Goal: Transaction & Acquisition: Obtain resource

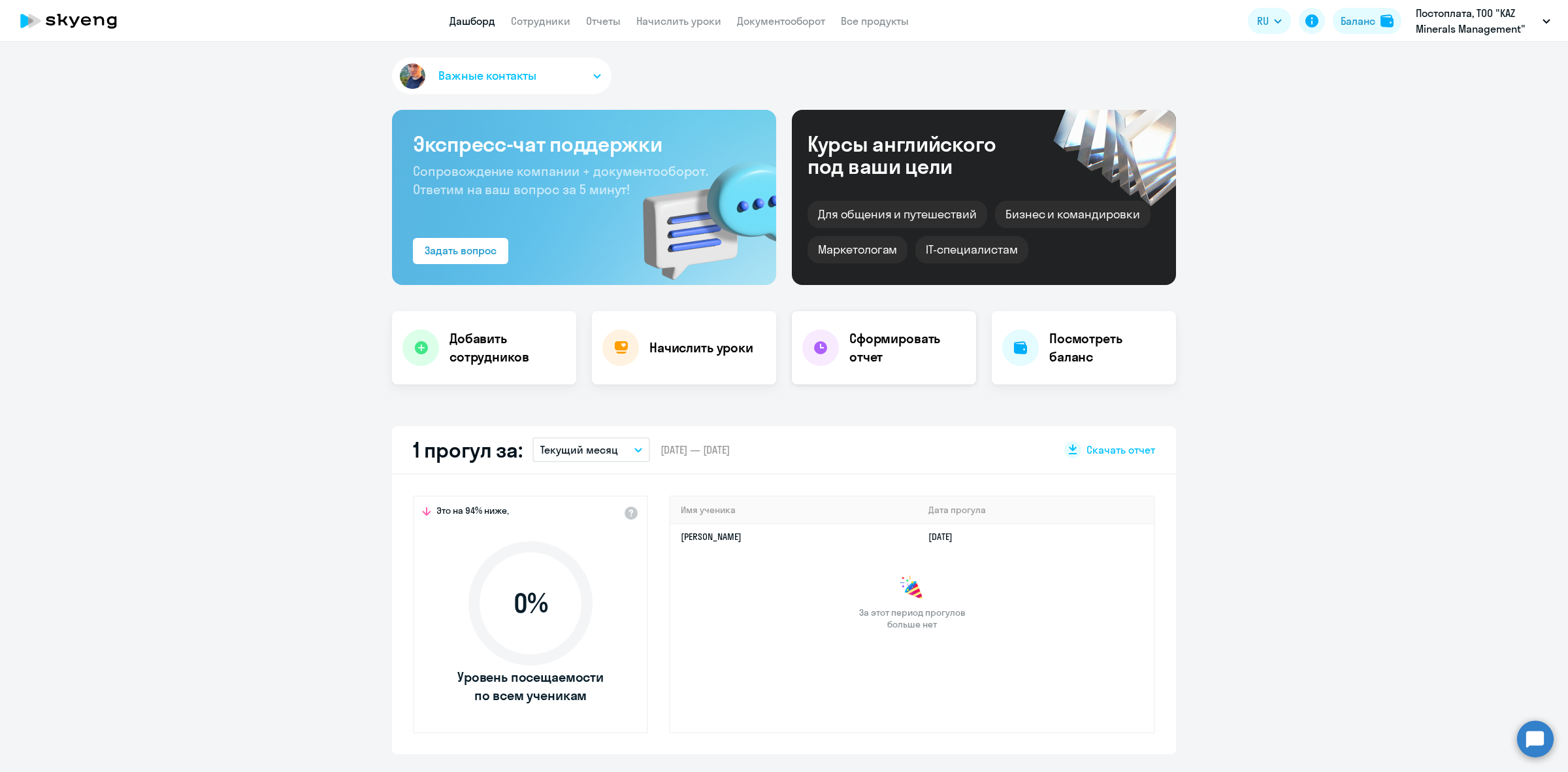
select select "30"
click at [608, 14] on link "Отчеты" at bounding box center [604, 20] width 35 height 13
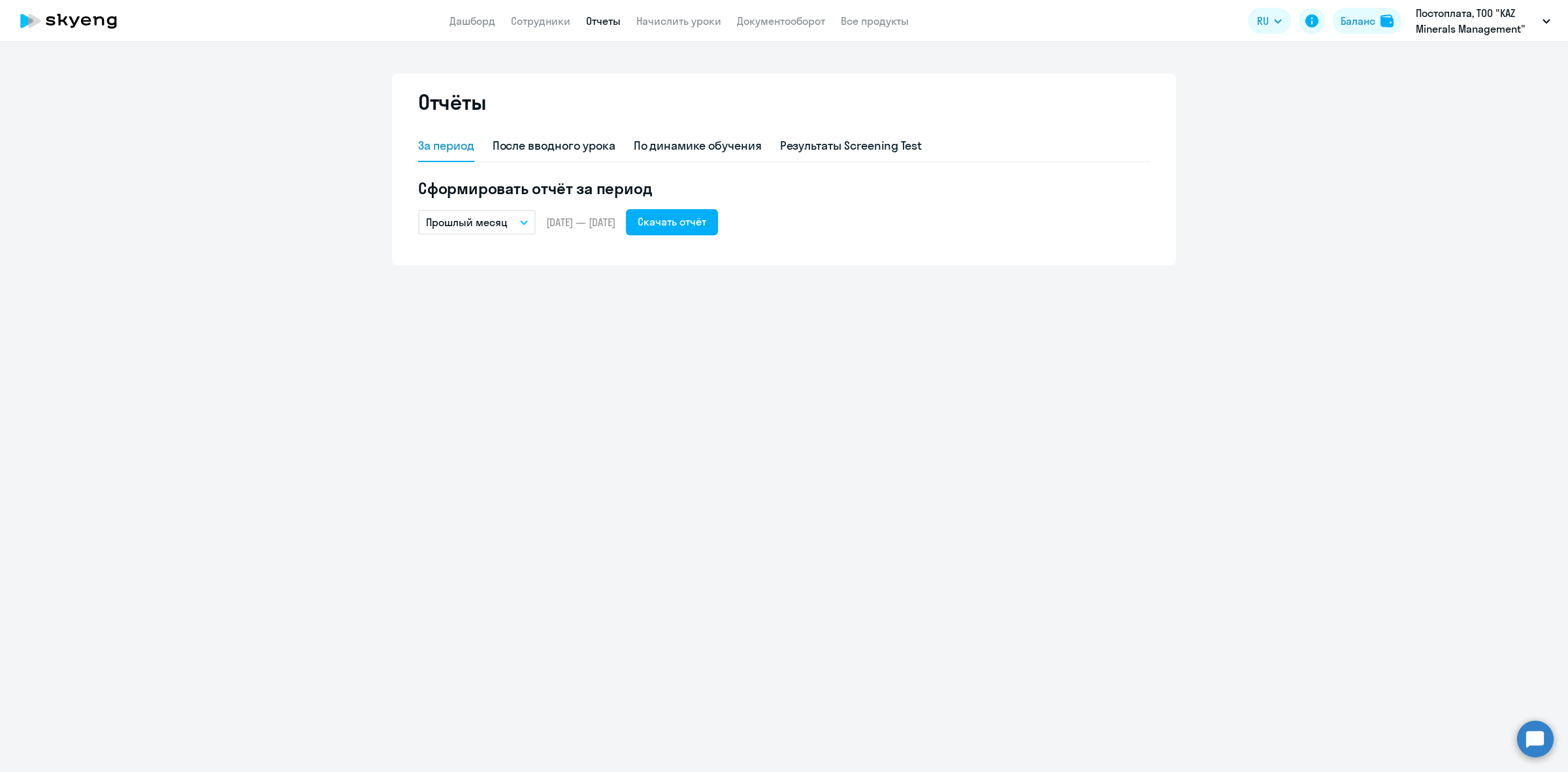
click at [494, 224] on p "Прошлый месяц" at bounding box center [467, 222] width 82 height 15
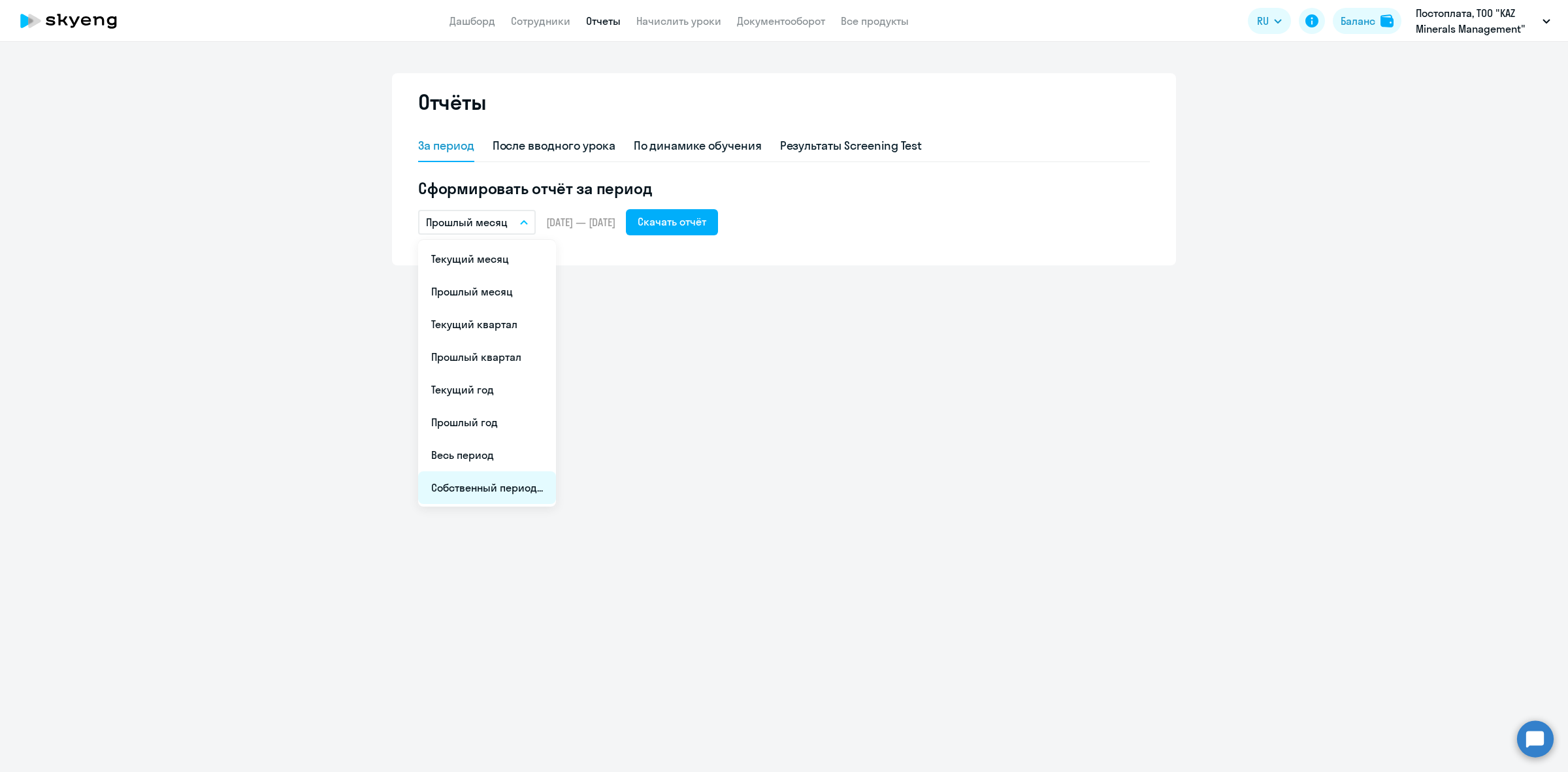
click at [494, 485] on li "Собственный период..." at bounding box center [487, 488] width 138 height 33
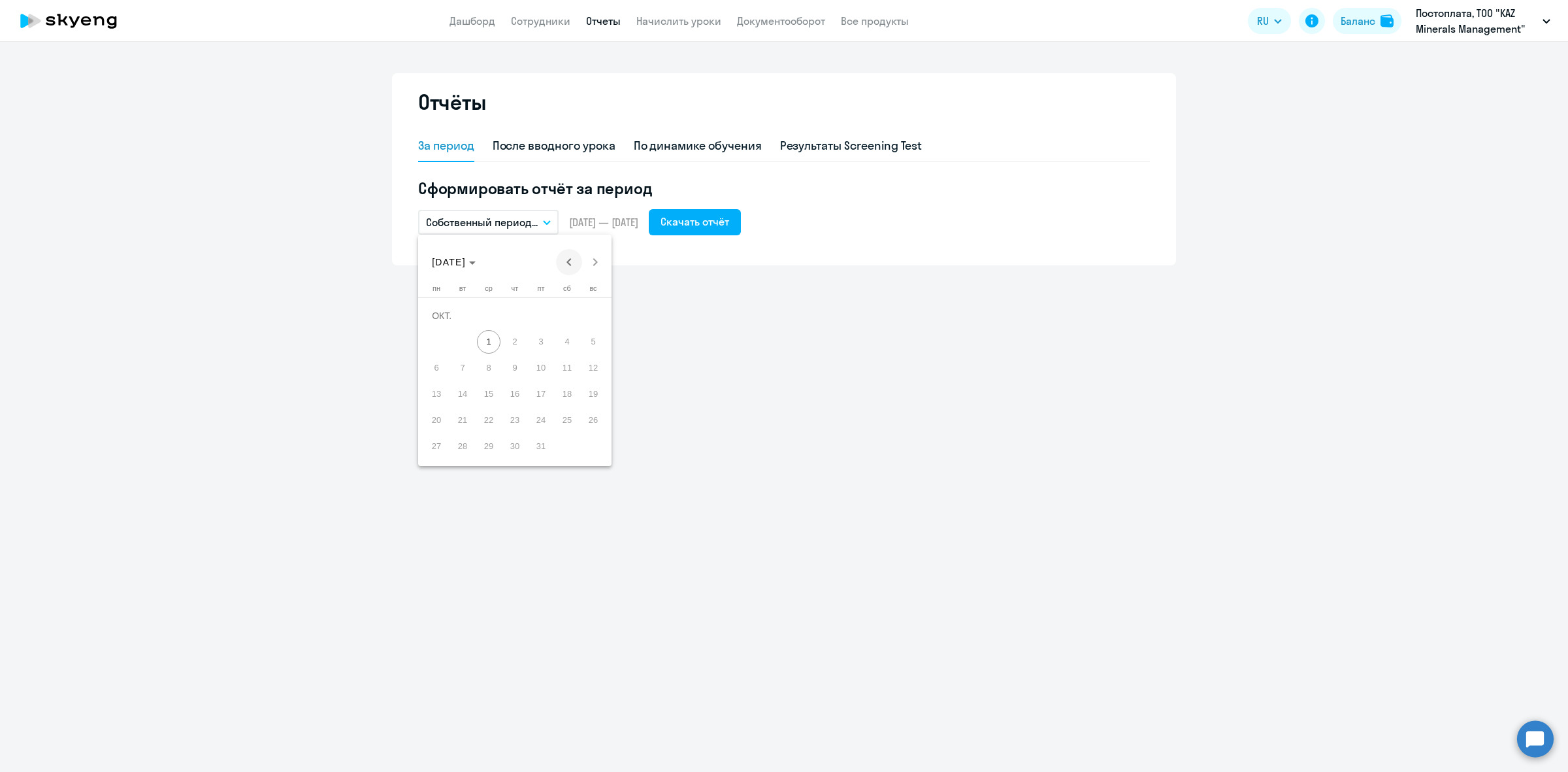
drag, startPoint x: 576, startPoint y: 252, endPoint x: 569, endPoint y: 255, distance: 7.6
click at [571, 254] on div "[DATE] [DATE]" at bounding box center [515, 262] width 187 height 26
click at [569, 255] on span "Previous month" at bounding box center [569, 262] width 26 height 26
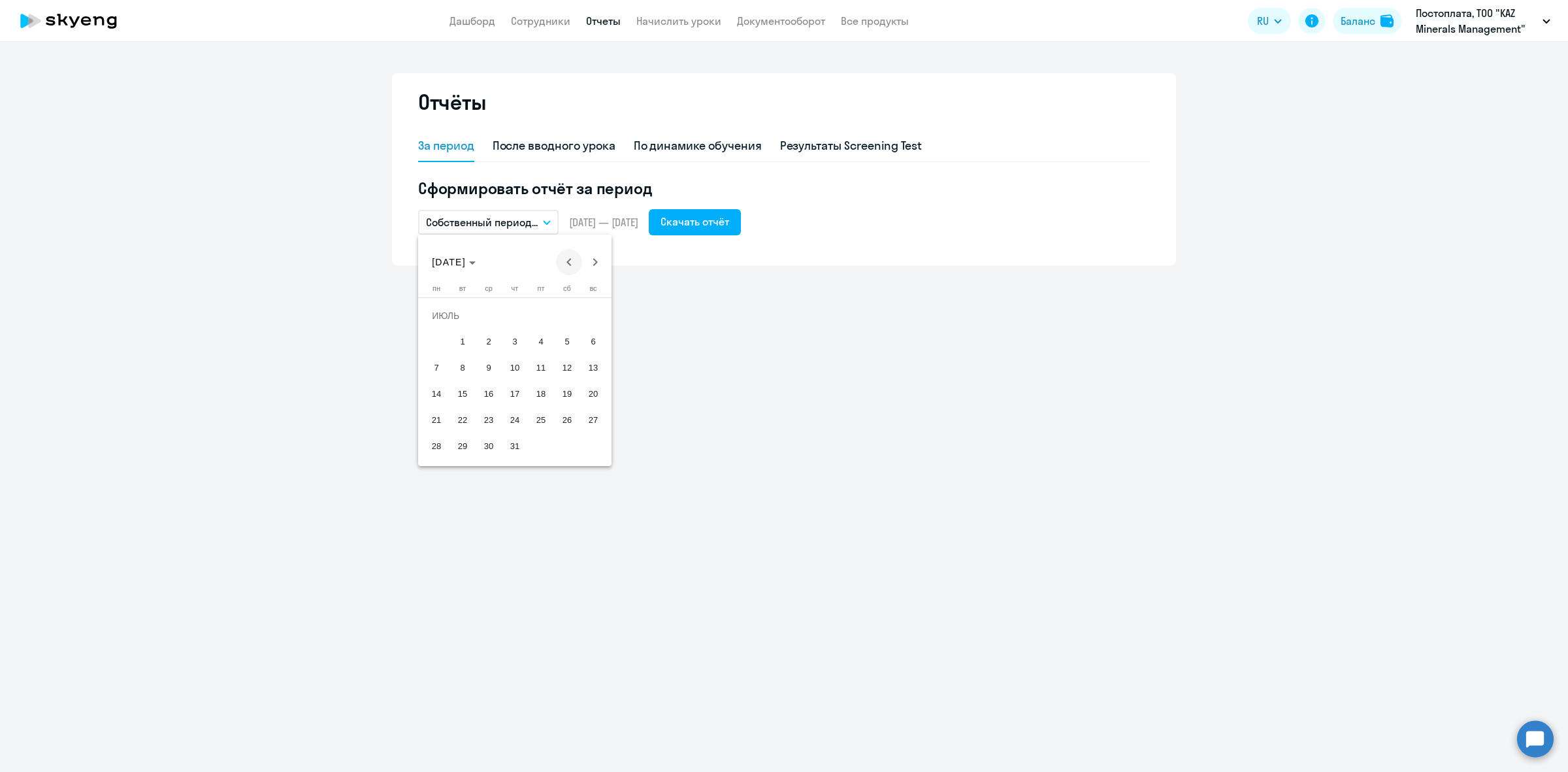
click at [567, 258] on span "Previous month" at bounding box center [569, 262] width 26 height 26
click at [596, 260] on span "Next month" at bounding box center [595, 262] width 26 height 26
click at [455, 341] on span "1" at bounding box center [462, 341] width 24 height 24
click at [508, 455] on span "31" at bounding box center [514, 446] width 24 height 24
click at [727, 222] on div "Скачать отчёт" at bounding box center [695, 221] width 68 height 15
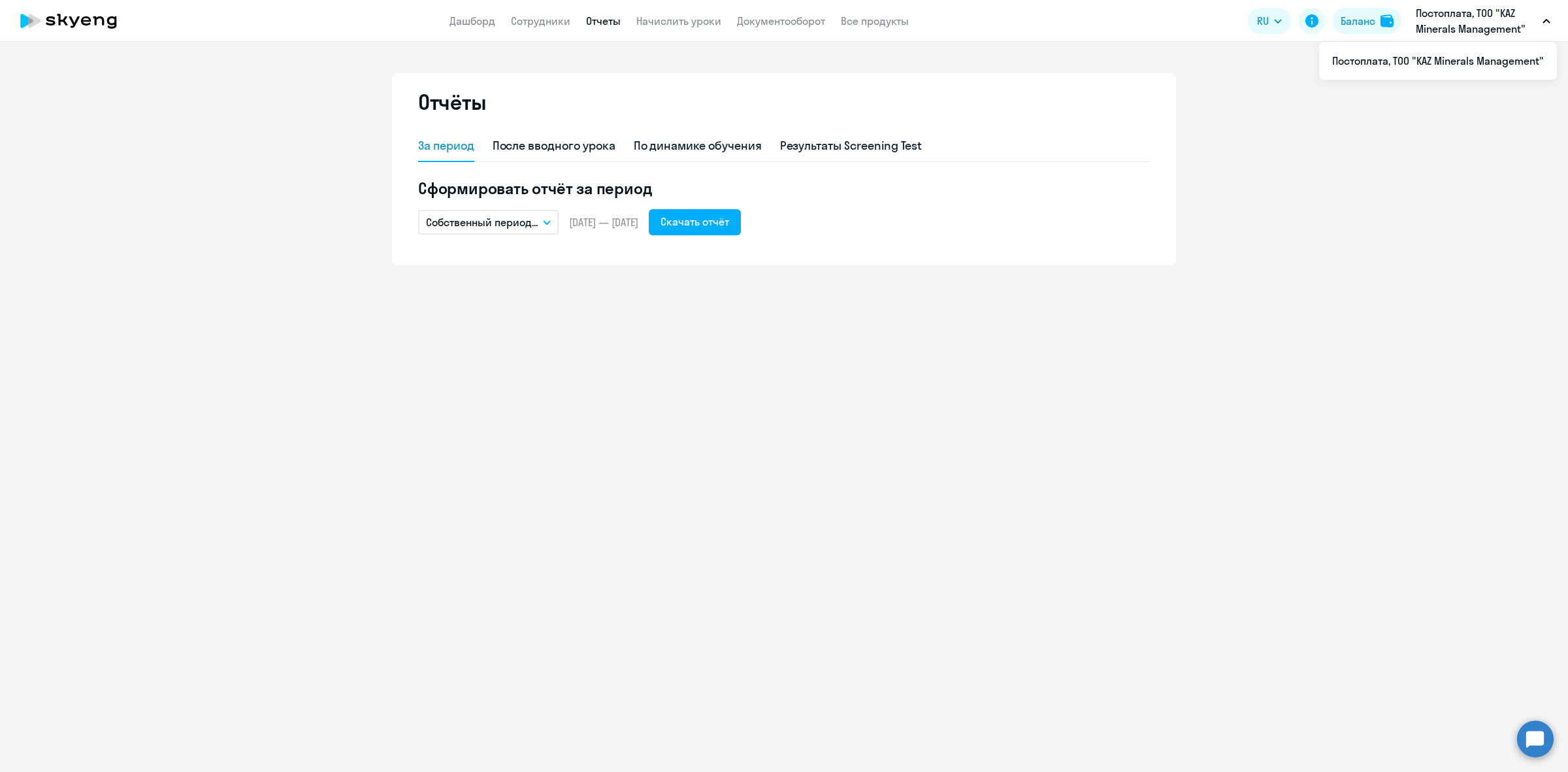
click at [510, 223] on p "Собственный период..." at bounding box center [481, 222] width 111 height 15
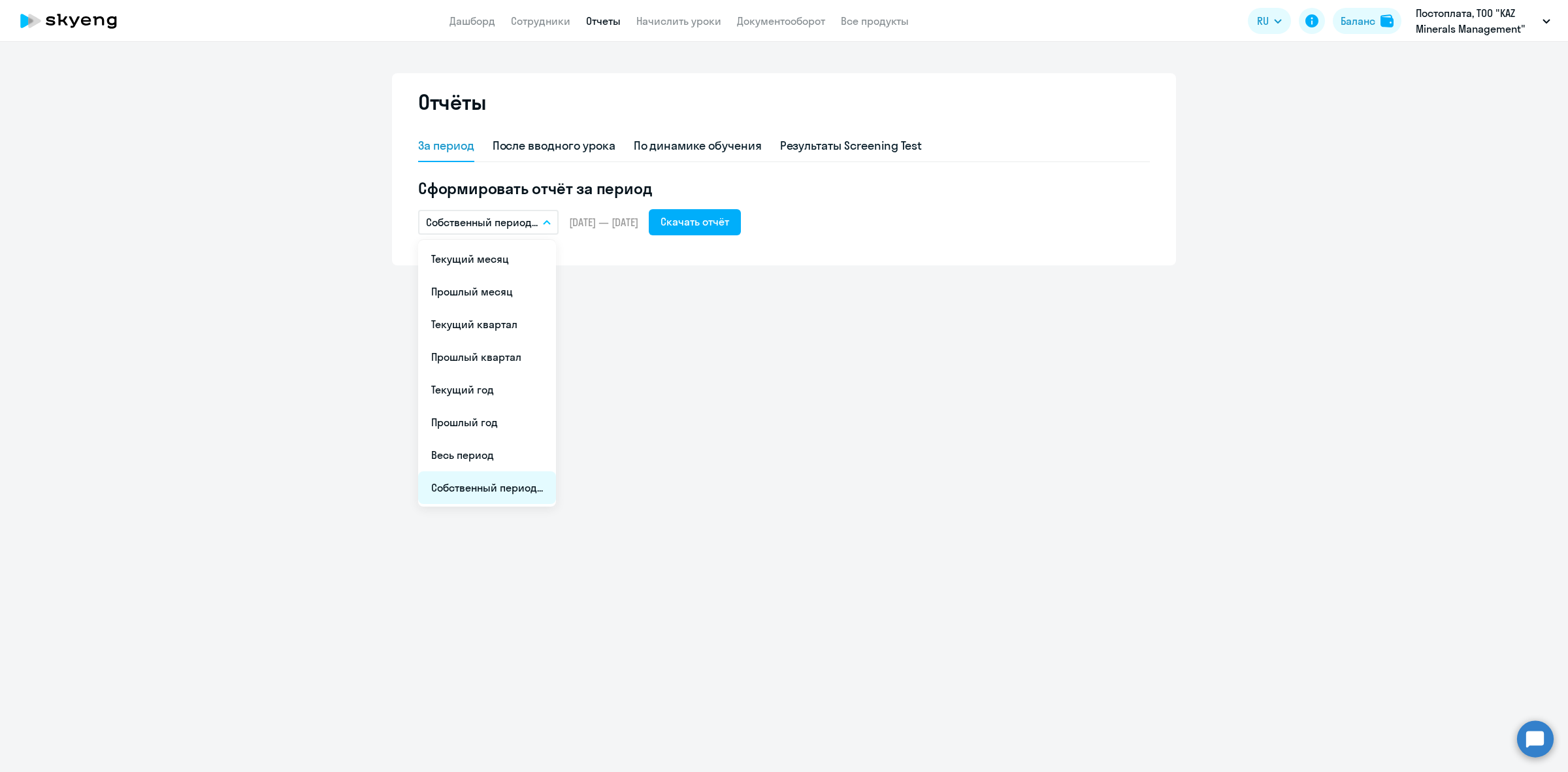
click at [498, 490] on li "Собственный период..." at bounding box center [487, 488] width 138 height 33
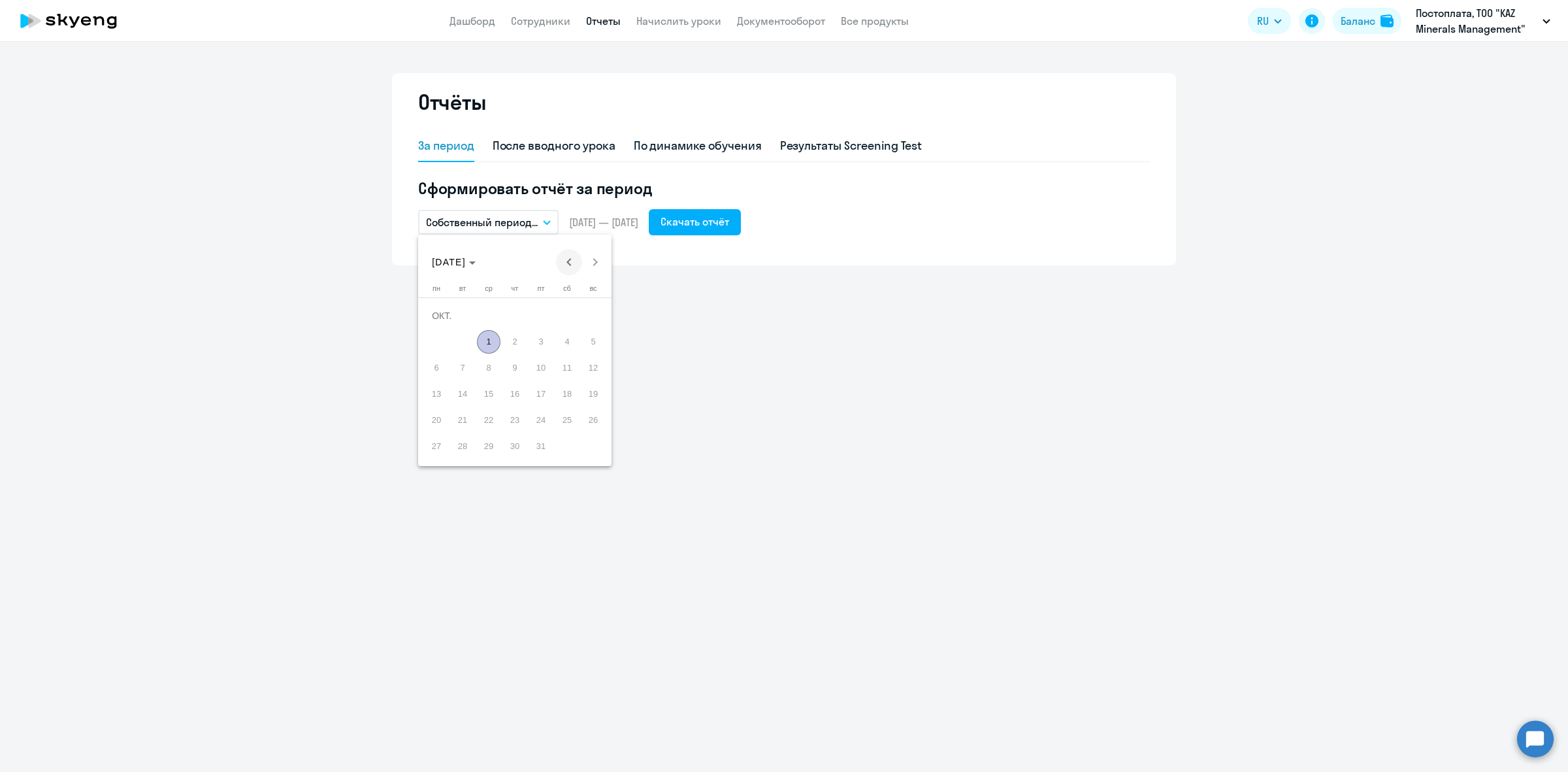
click at [578, 266] on span "Previous month" at bounding box center [569, 262] width 26 height 26
click at [577, 267] on span "Previous month" at bounding box center [569, 262] width 26 height 26
click at [549, 314] on span "1" at bounding box center [541, 316] width 24 height 24
click at [596, 428] on span "31" at bounding box center [593, 420] width 24 height 24
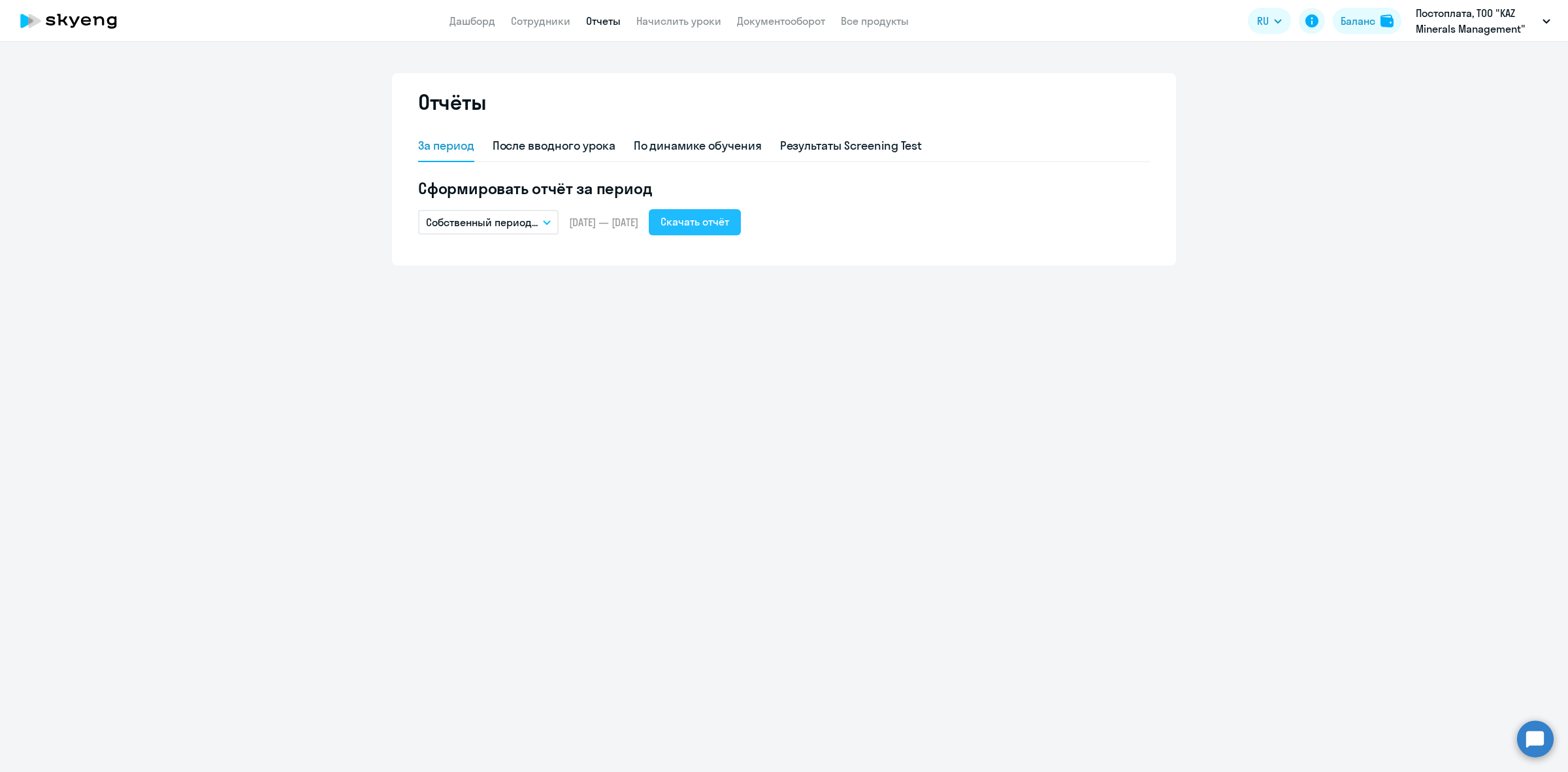
click at [729, 224] on div "Скачать отчёт" at bounding box center [695, 221] width 68 height 15
click at [547, 222] on icon "button" at bounding box center [547, 222] width 8 height 5
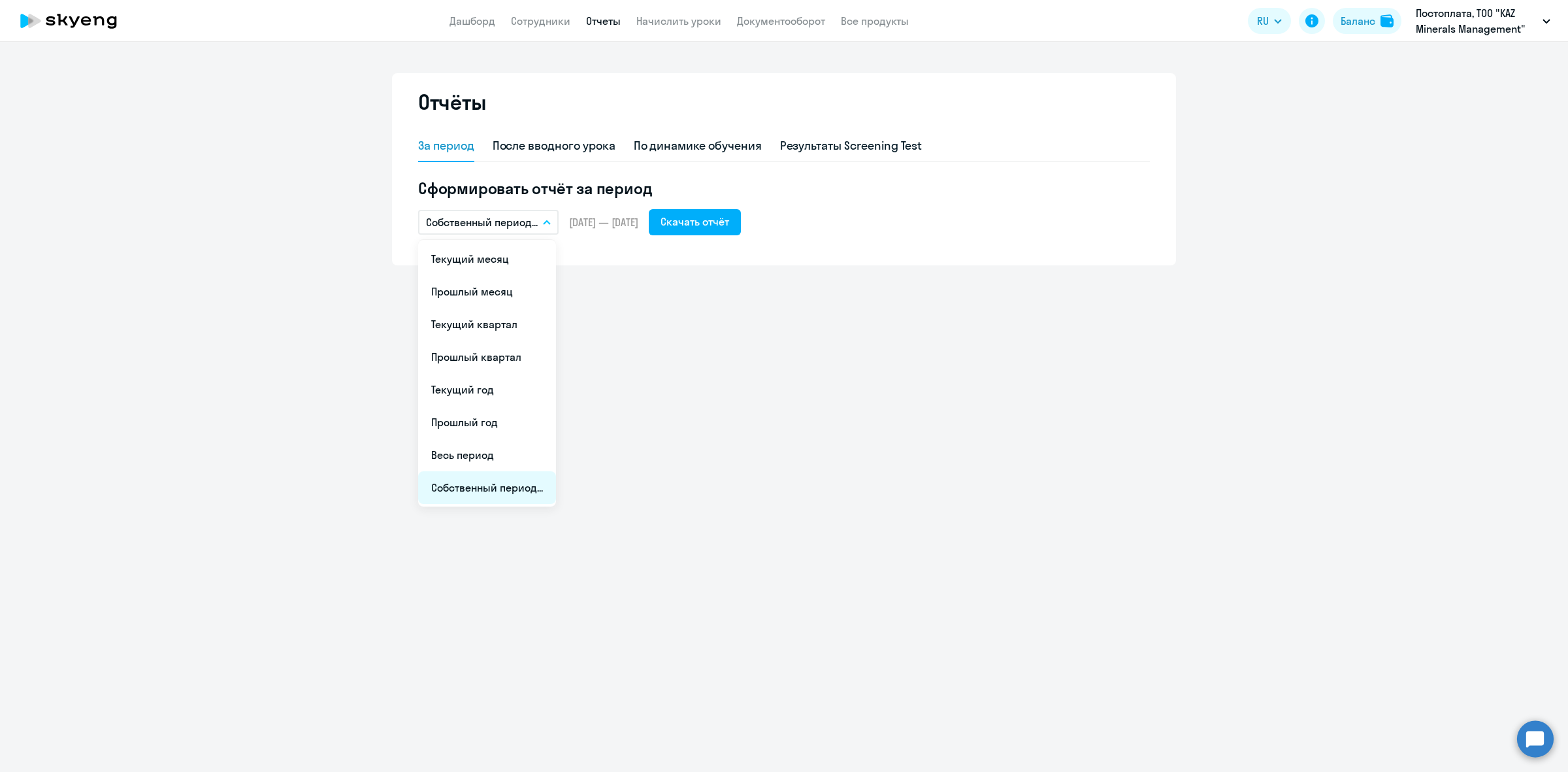
click at [468, 486] on li "Собственный период..." at bounding box center [487, 488] width 138 height 33
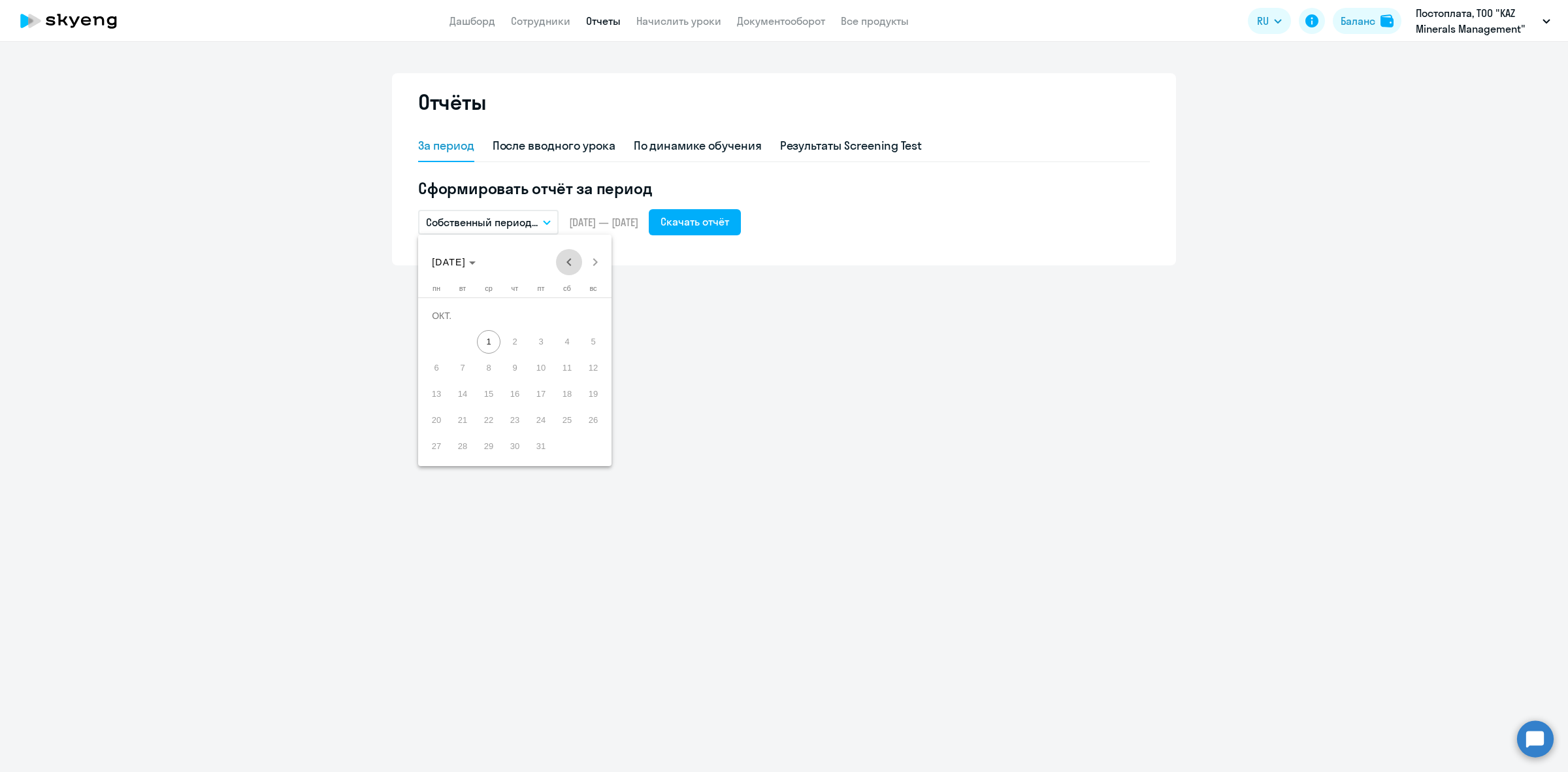
click at [566, 259] on span "Previous month" at bounding box center [569, 262] width 26 height 26
click at [433, 341] on span "1" at bounding box center [436, 341] width 24 height 24
click at [459, 449] on span "30" at bounding box center [462, 446] width 24 height 24
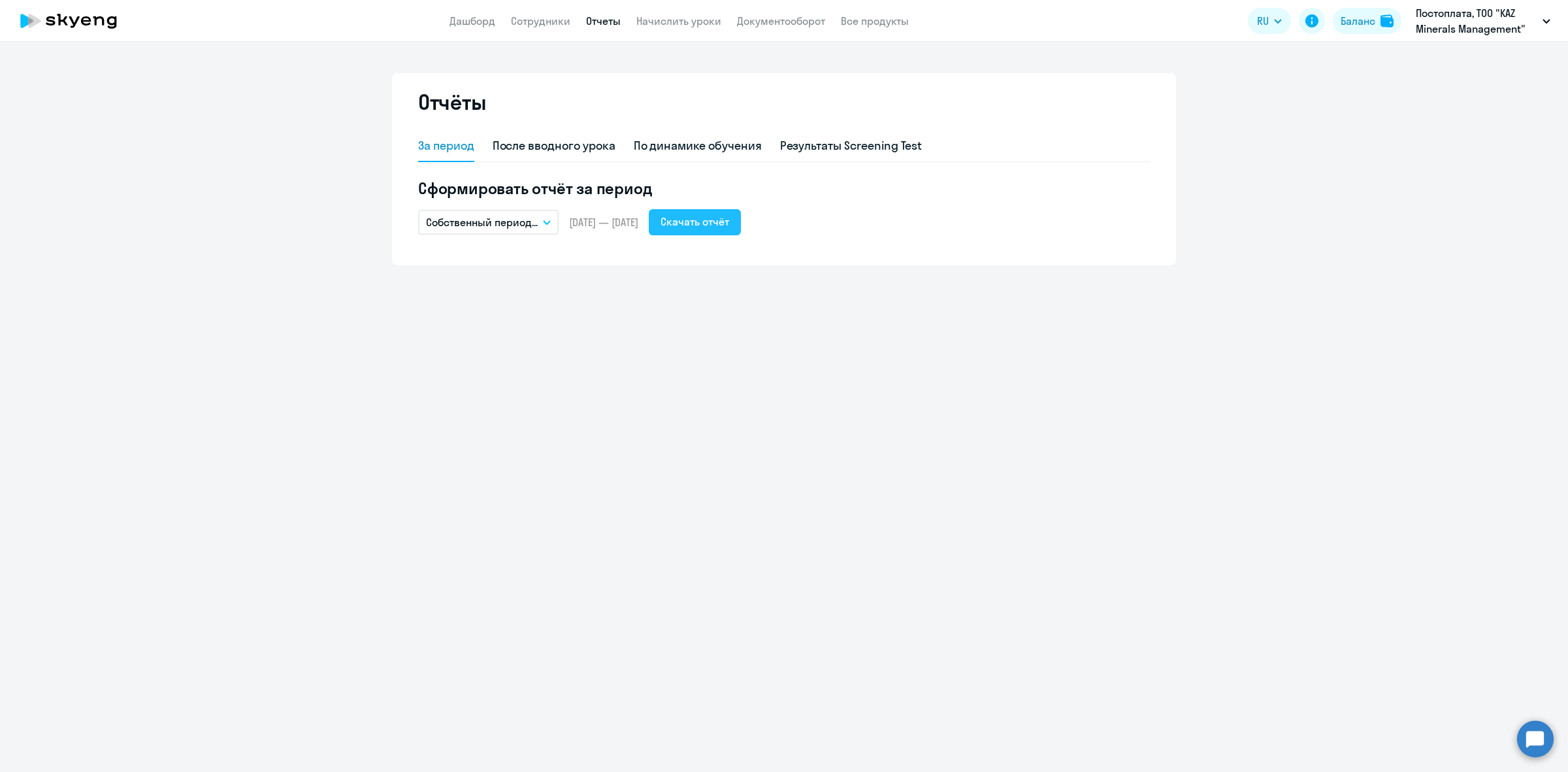
click at [721, 224] on div "Скачать отчёт" at bounding box center [695, 221] width 68 height 15
